Goal: Task Accomplishment & Management: Use online tool/utility

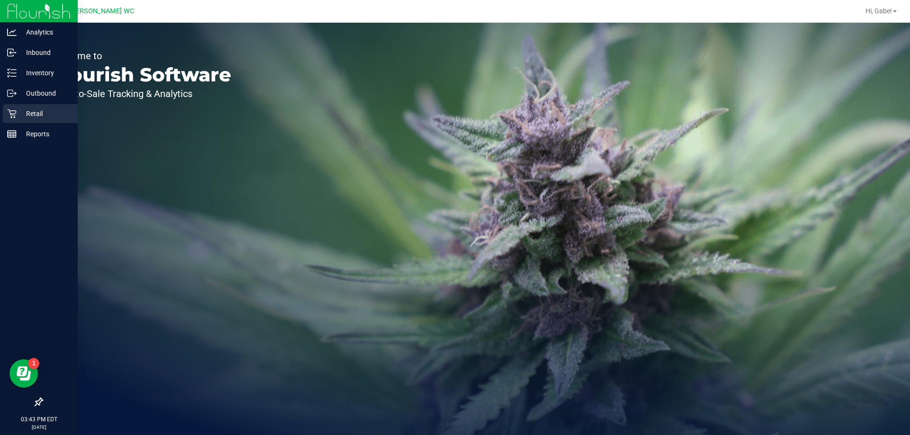
click at [29, 117] on p "Retail" at bounding box center [45, 113] width 57 height 11
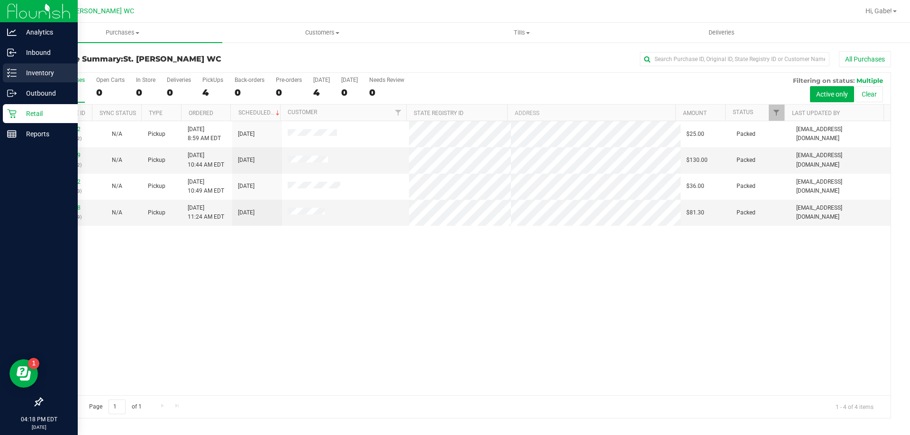
click at [18, 69] on p "Inventory" at bounding box center [45, 72] width 57 height 11
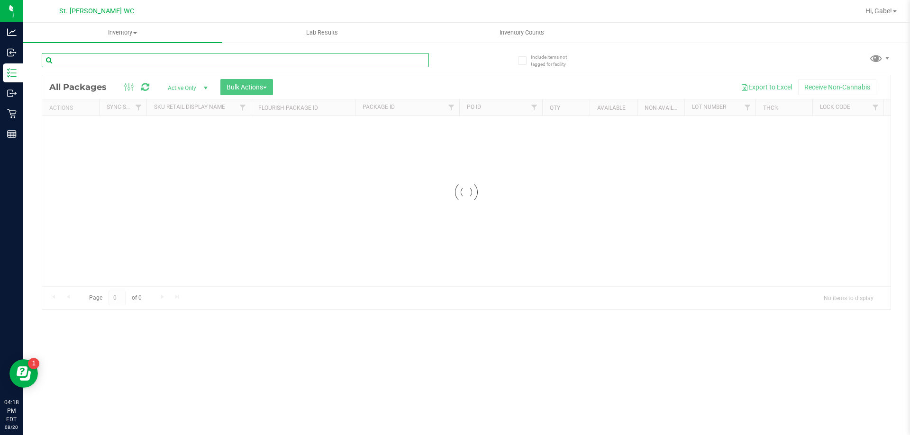
click at [182, 66] on input "text" at bounding box center [235, 60] width 387 height 14
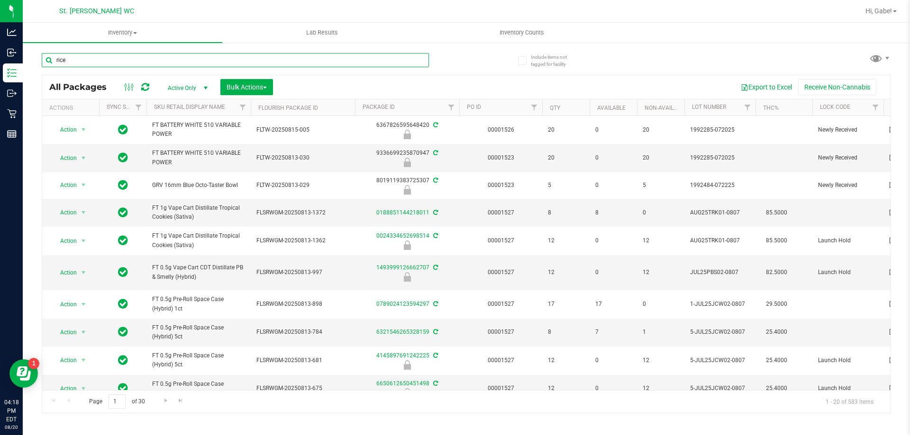
type input "rice"
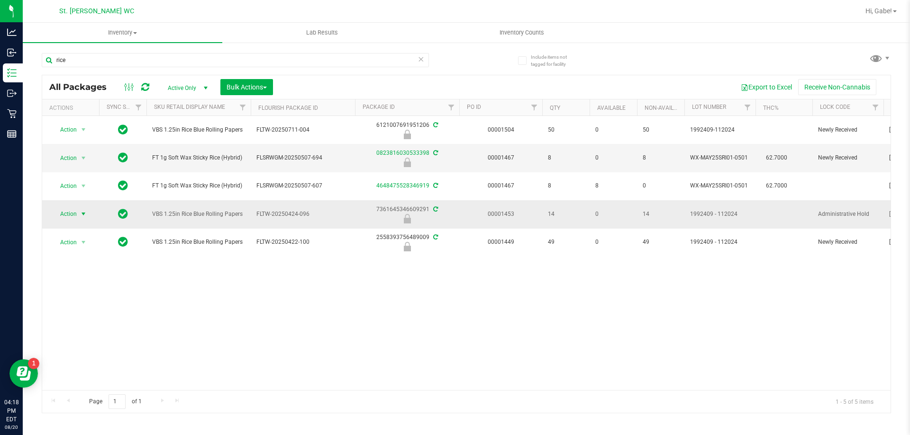
click at [77, 215] on span "Action" at bounding box center [65, 214] width 26 height 13
click at [73, 320] on li "Unlock package" at bounding box center [82, 327] width 61 height 14
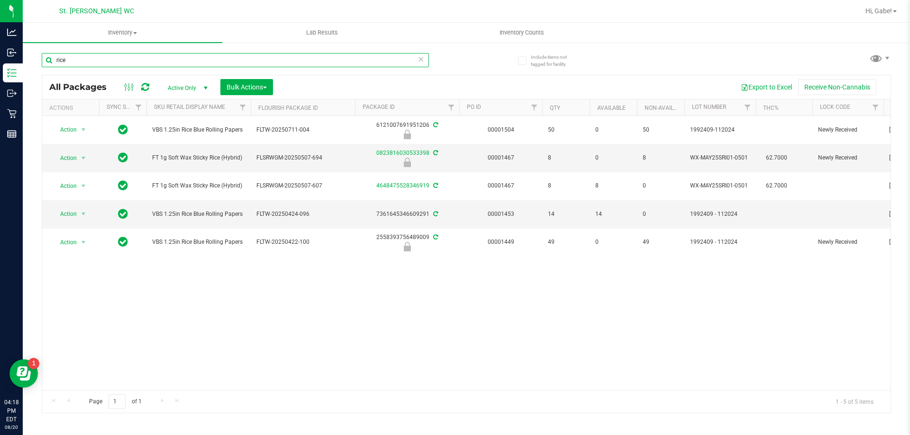
click at [74, 62] on input "rice" at bounding box center [235, 60] width 387 height 14
type input "ground"
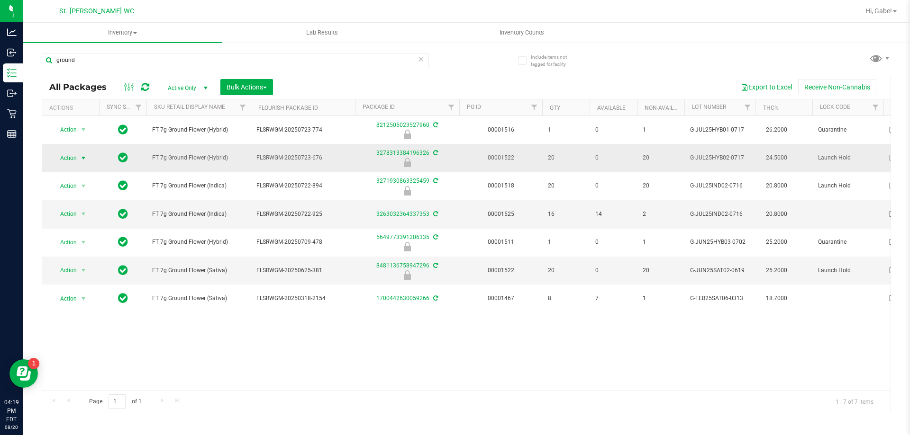
click at [68, 157] on span "Action" at bounding box center [65, 158] width 26 height 13
click at [82, 263] on li "Unlock package" at bounding box center [82, 270] width 61 height 14
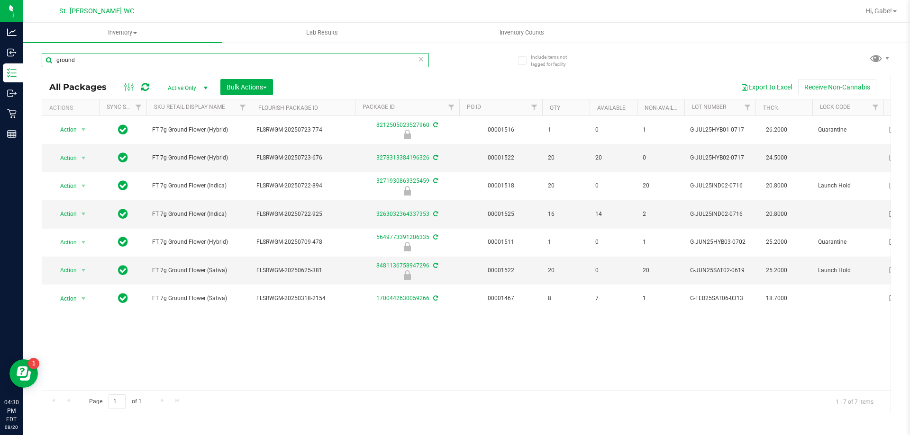
click at [116, 62] on input "ground" at bounding box center [235, 60] width 387 height 14
type input "LMZ"
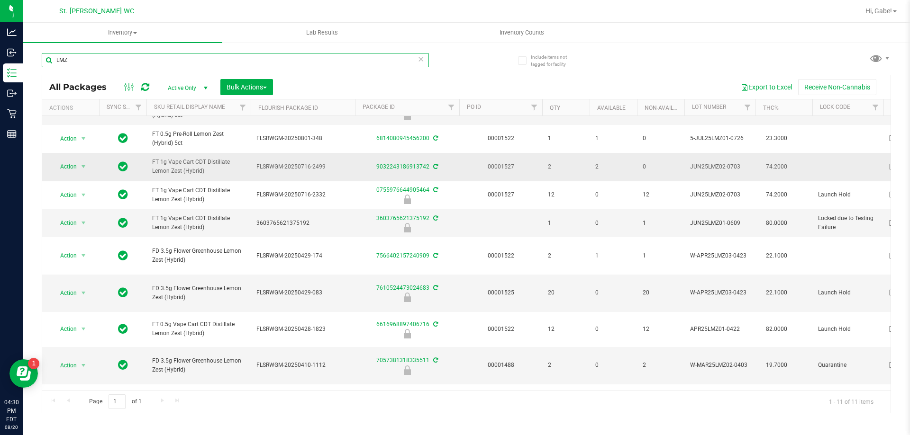
scroll to position [71, 0]
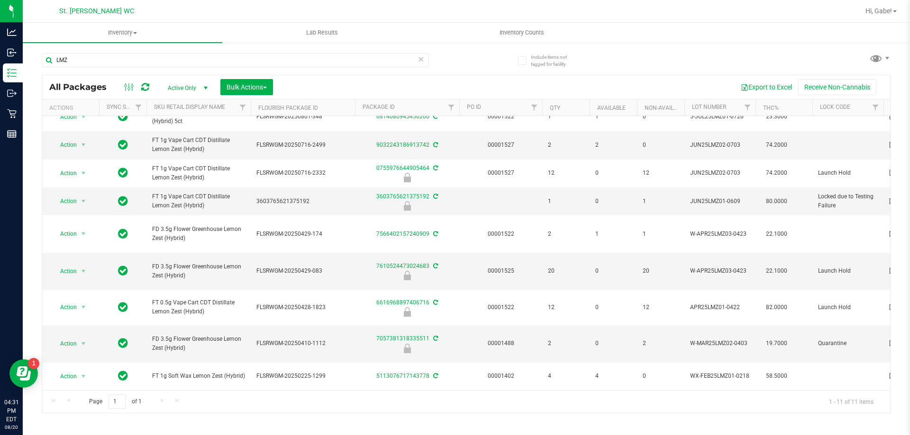
click at [229, 109] on th "Sku Retail Display Name" at bounding box center [198, 108] width 104 height 17
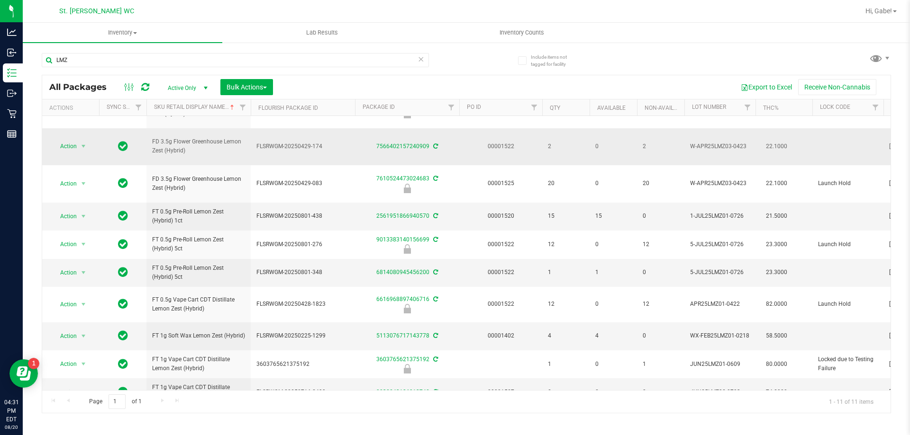
scroll to position [47, 0]
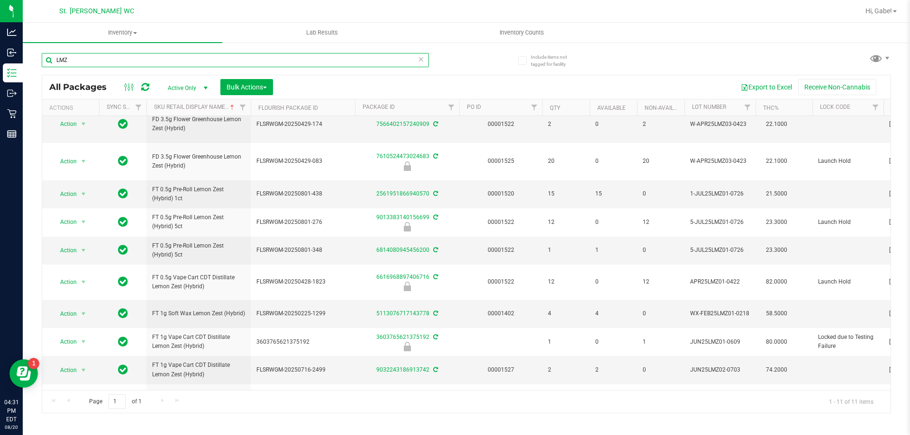
click at [130, 60] on input "LMZ" at bounding box center [235, 60] width 387 height 14
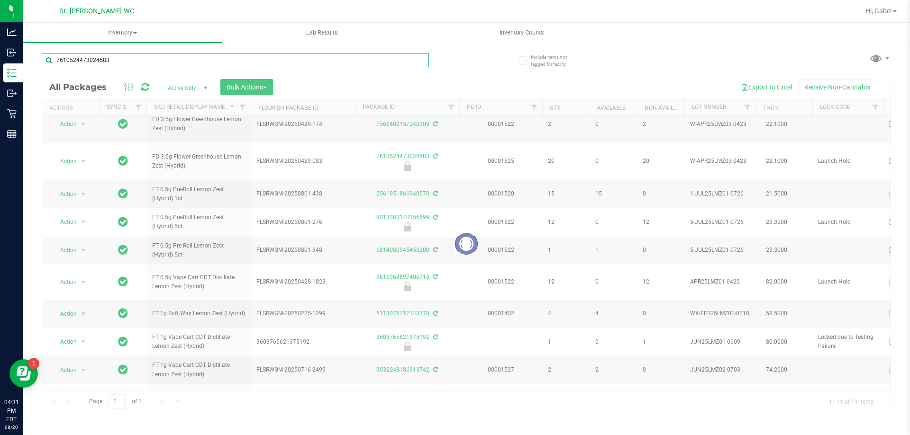
type input "7610524473024683"
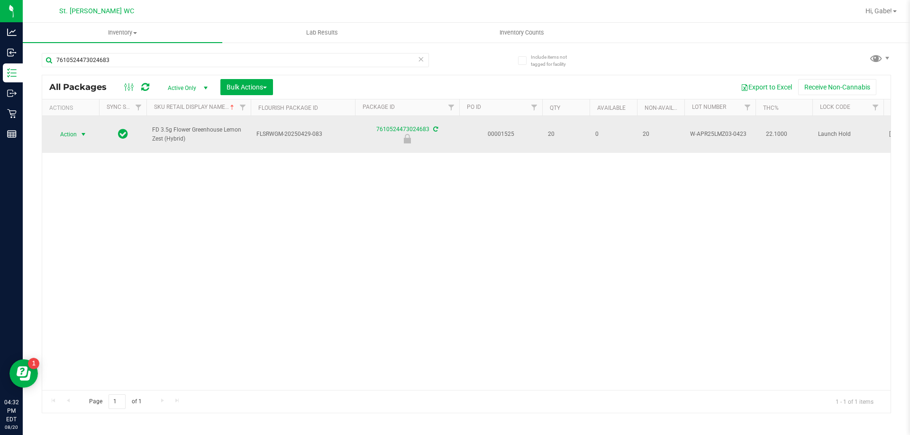
click at [79, 130] on span "select" at bounding box center [84, 134] width 12 height 13
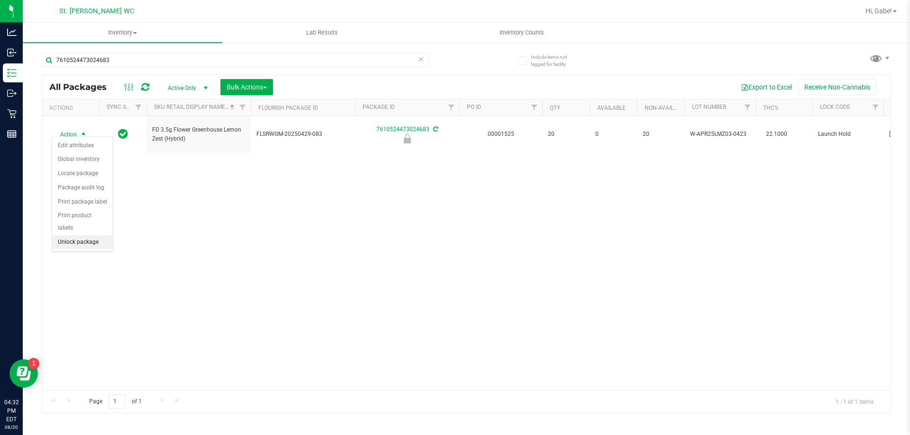
click at [89, 236] on li "Unlock package" at bounding box center [82, 243] width 61 height 14
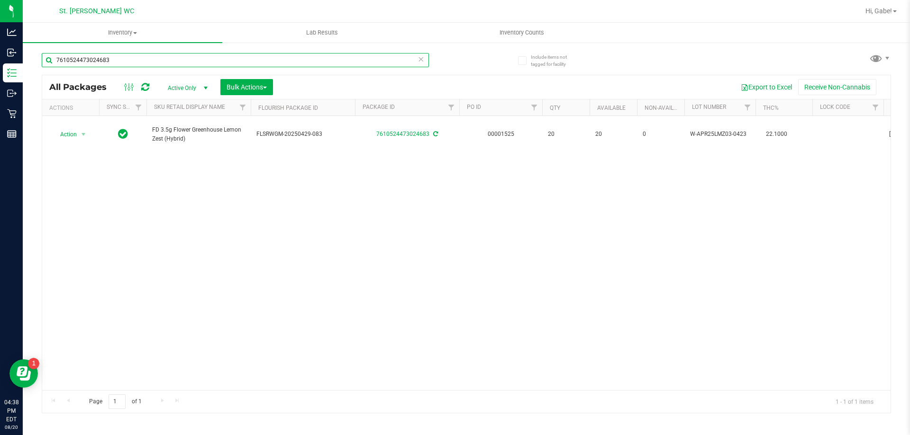
click at [109, 63] on input "7610524473024683" at bounding box center [235, 60] width 387 height 14
type input "battery"
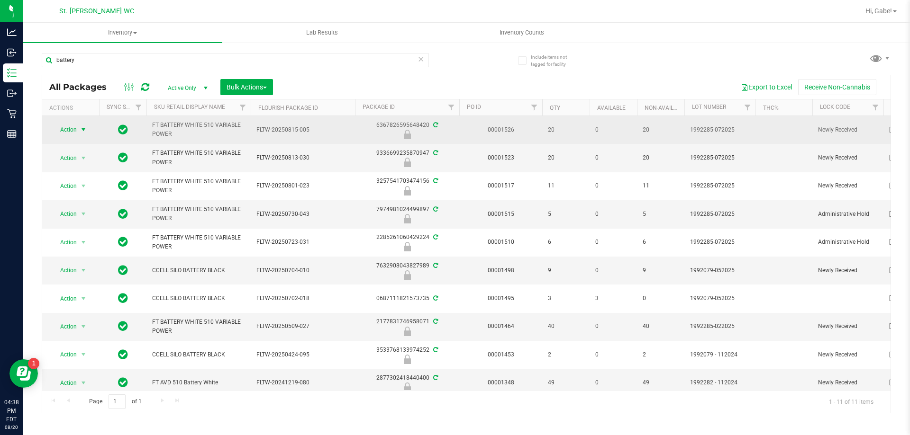
click at [79, 129] on span "select" at bounding box center [84, 129] width 12 height 13
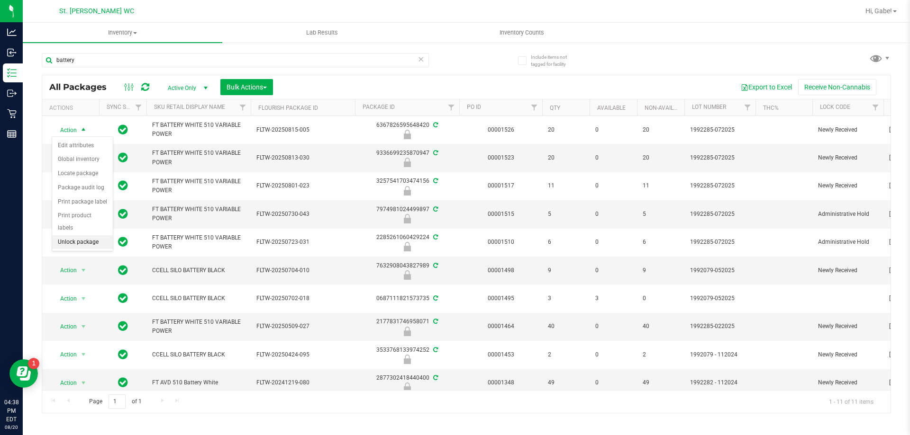
click at [91, 236] on li "Unlock package" at bounding box center [82, 243] width 61 height 14
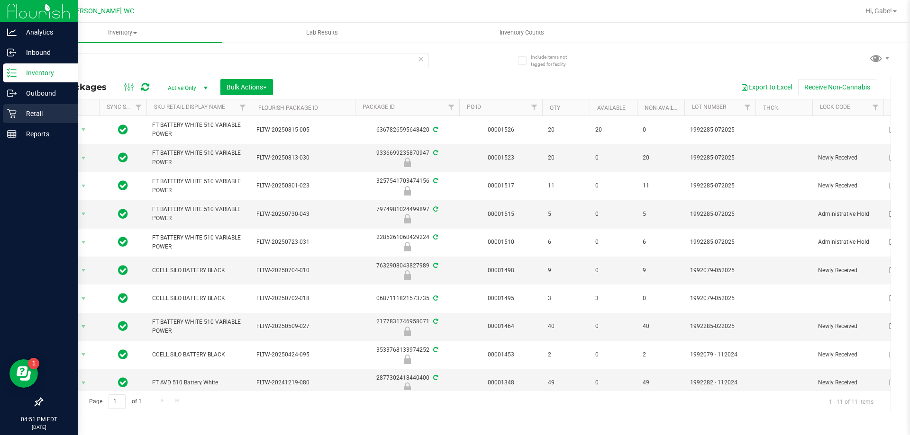
click at [15, 114] on icon at bounding box center [11, 113] width 9 height 9
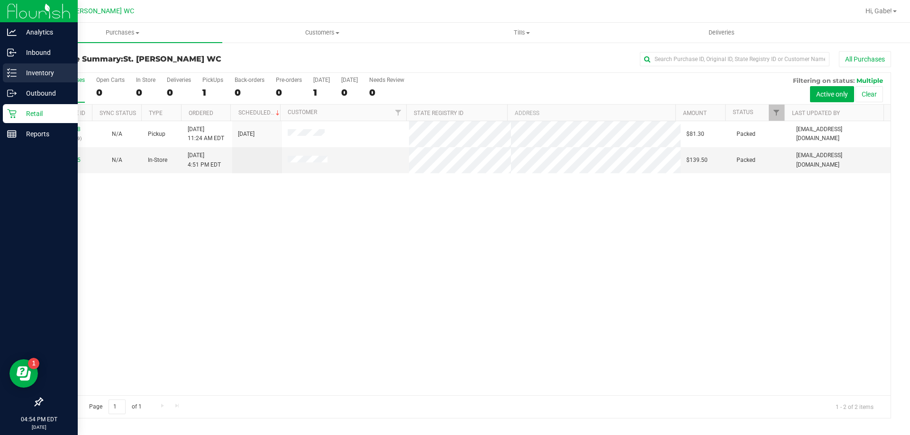
click at [20, 69] on p "Inventory" at bounding box center [45, 72] width 57 height 11
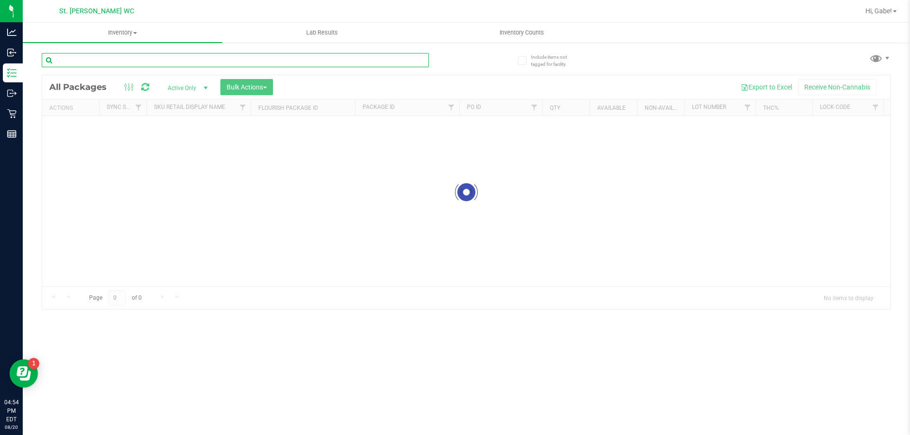
click at [215, 62] on div "Inventory All packages All inventory Waste log Create inventory Lab Results Inv…" at bounding box center [466, 229] width 887 height 413
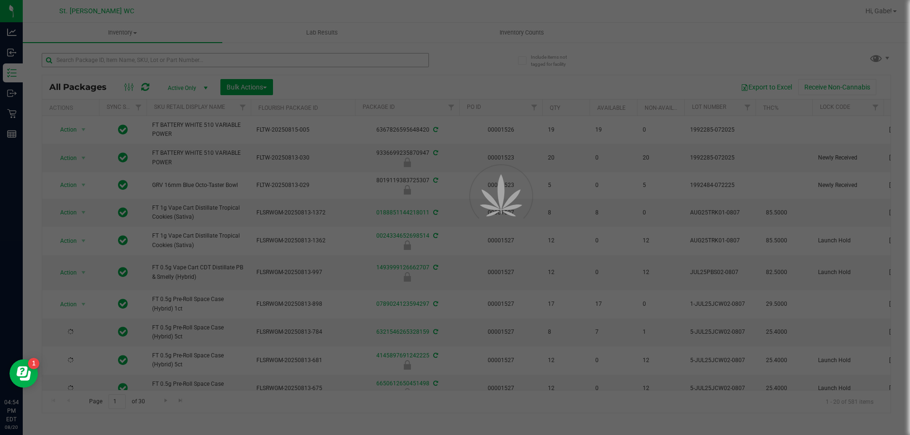
click at [215, 62] on div at bounding box center [455, 217] width 910 height 435
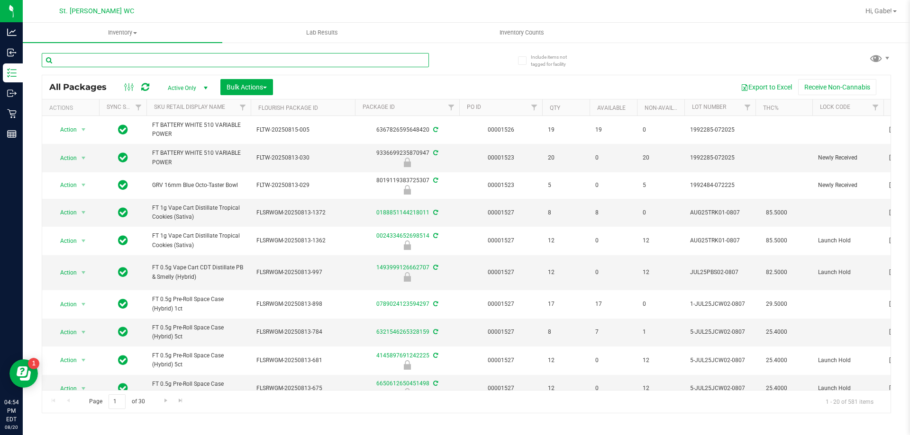
click at [215, 62] on input "text" at bounding box center [235, 60] width 387 height 14
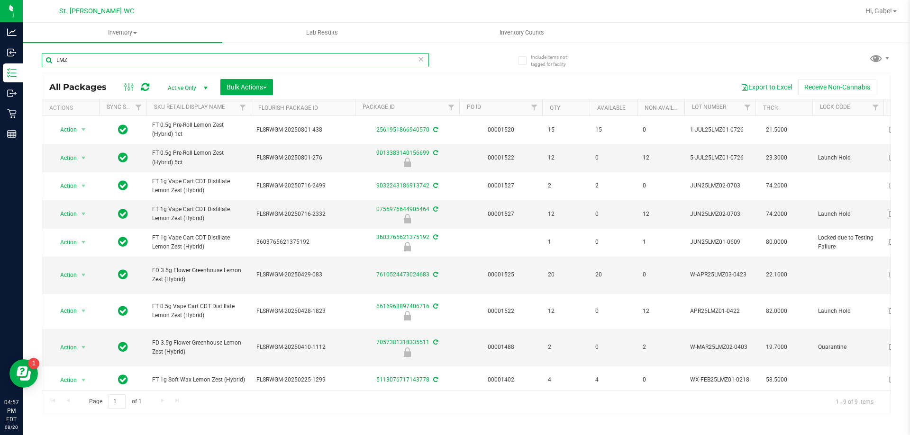
type input "LMZ"
